Goal: Transaction & Acquisition: Purchase product/service

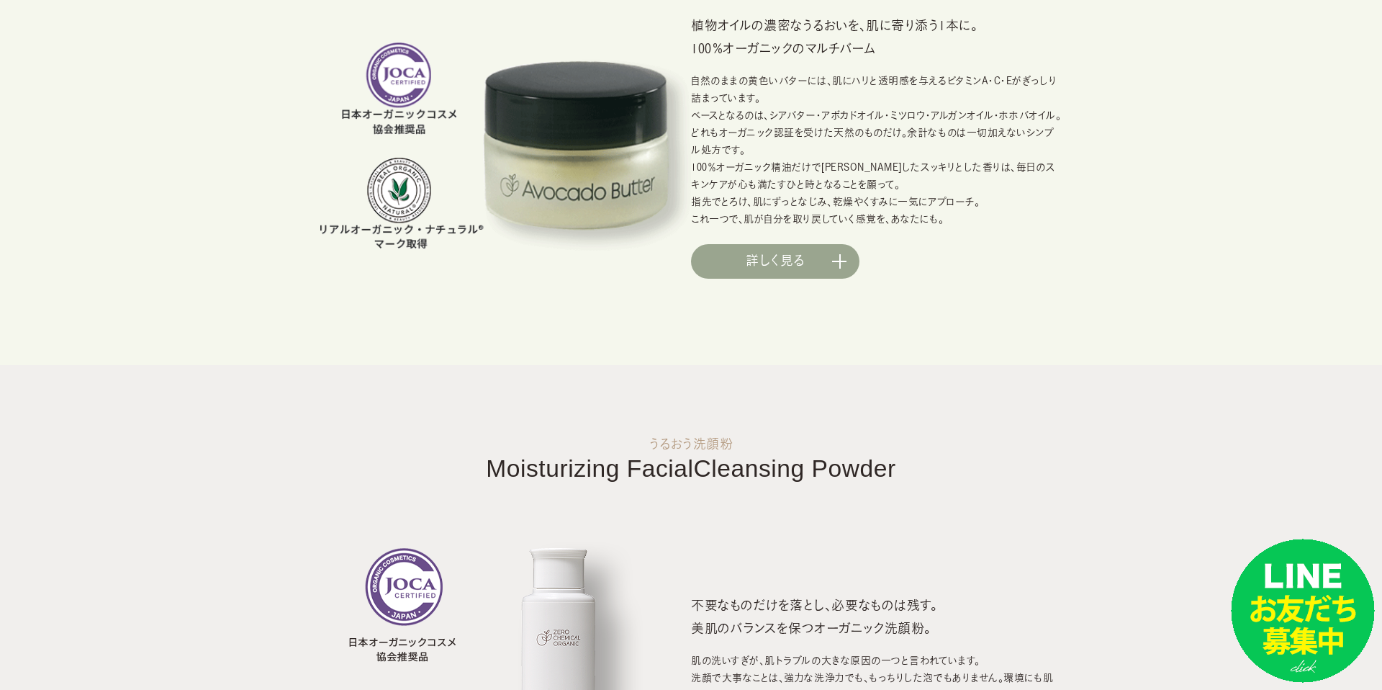
scroll to position [1151, 0]
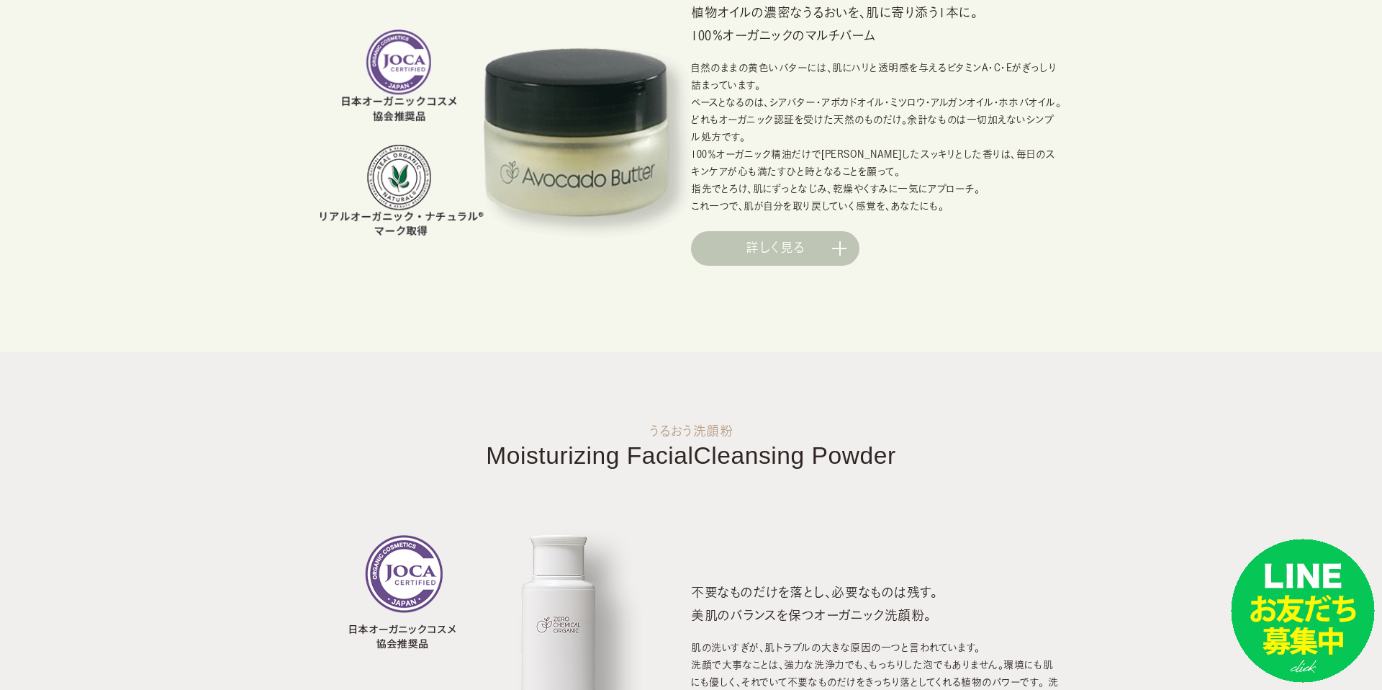
click at [769, 234] on link "詳しく見る" at bounding box center [775, 248] width 168 height 35
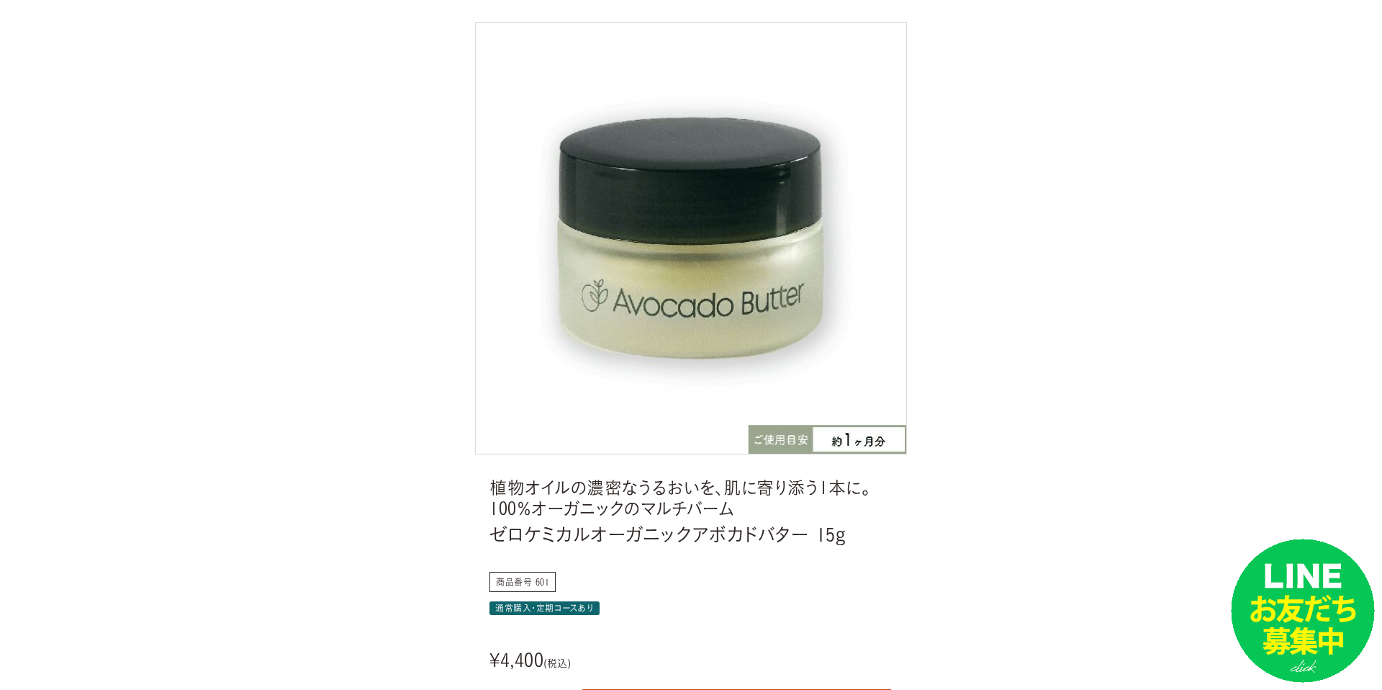
scroll to position [376, 0]
